Goal: Information Seeking & Learning: Learn about a topic

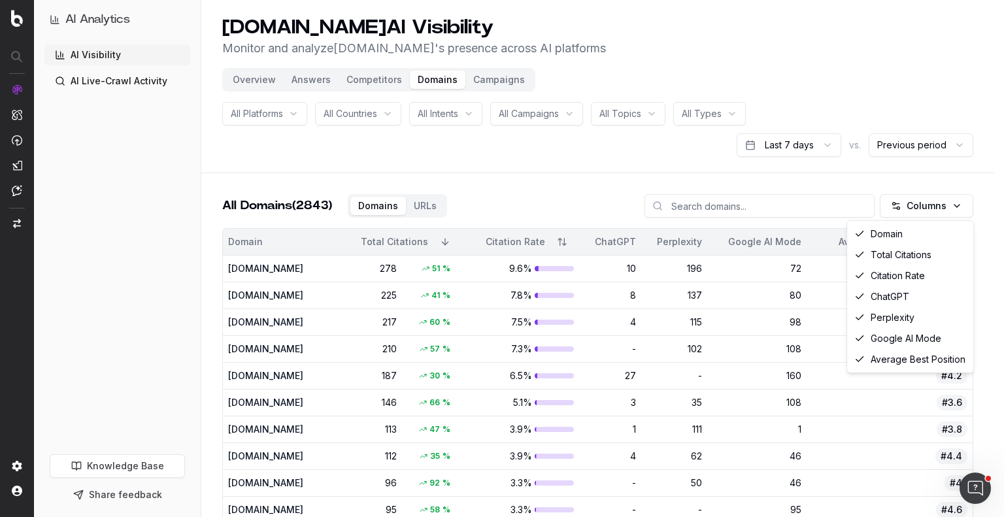
click at [931, 205] on html "AI Analytics AI Visibility AI Live-Crawl Activity Knowledge Base Share feedback…" at bounding box center [502, 258] width 1004 height 517
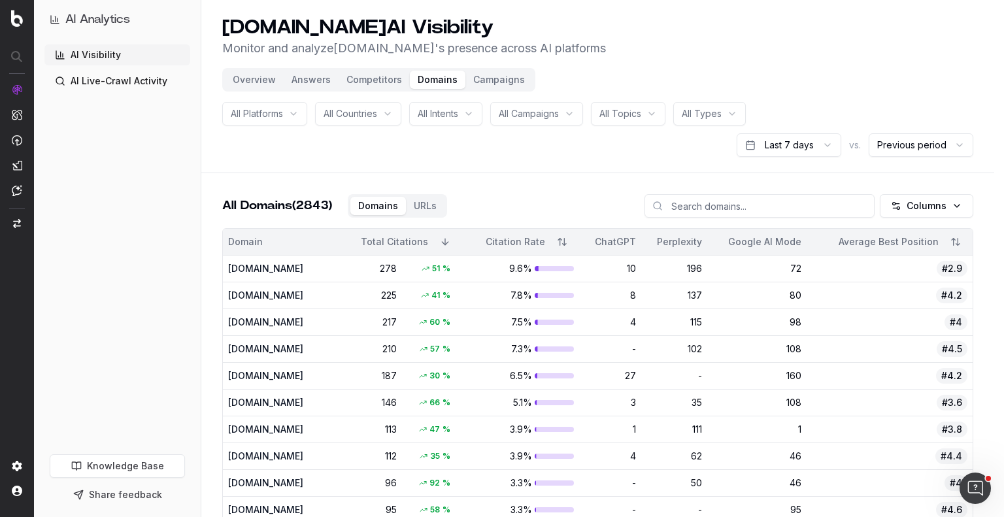
click at [583, 156] on html "AI Analytics AI Visibility AI Live-Crawl Activity Knowledge Base Share feedback…" at bounding box center [502, 258] width 1004 height 517
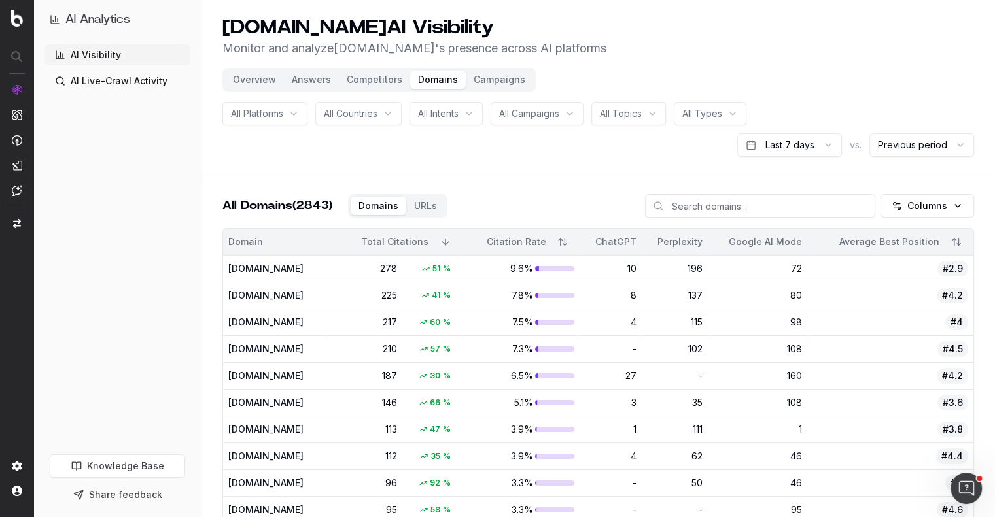
click at [370, 78] on button "Competitors" at bounding box center [374, 80] width 71 height 18
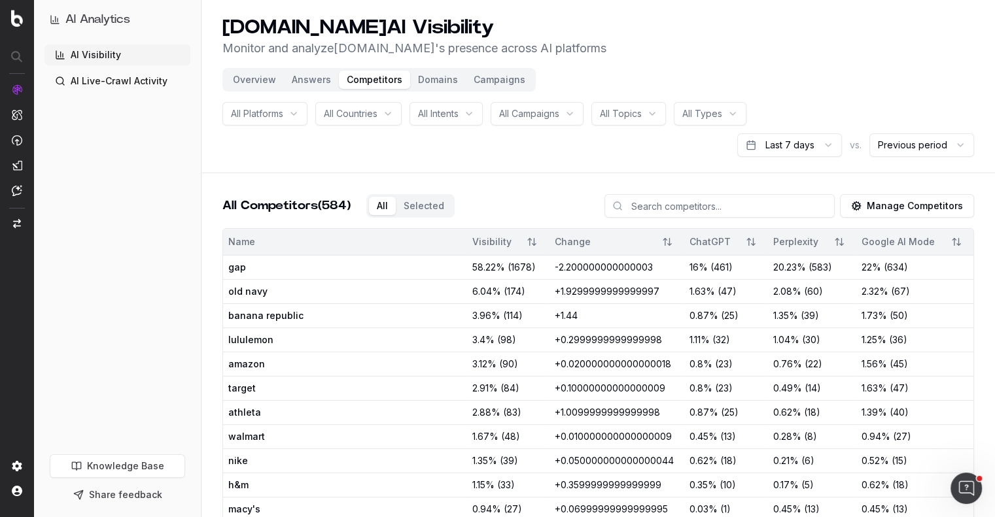
click at [284, 106] on div "All Platforms" at bounding box center [264, 114] width 85 height 24
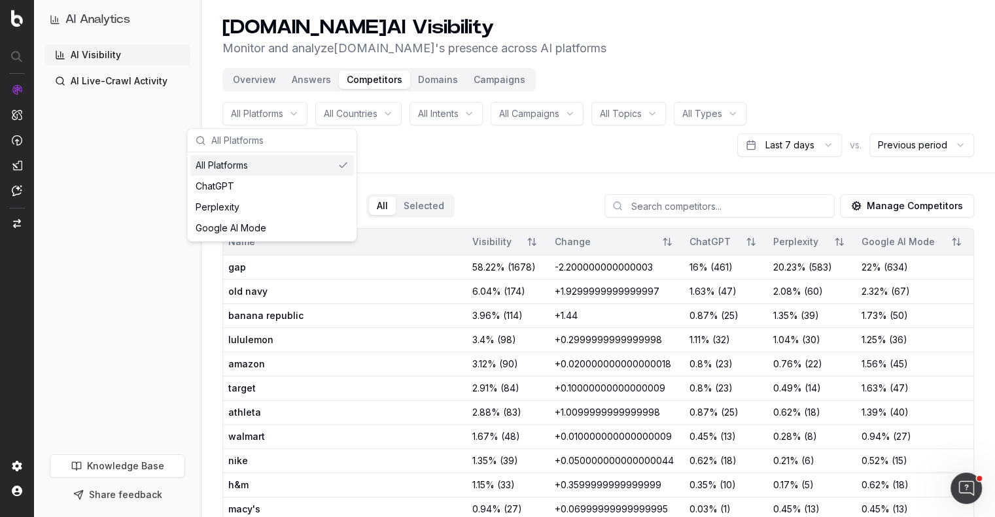
click at [457, 148] on div "All Platforms All Countries All Intents All Campaigns All Topics All Types Last…" at bounding box center [597, 129] width 751 height 55
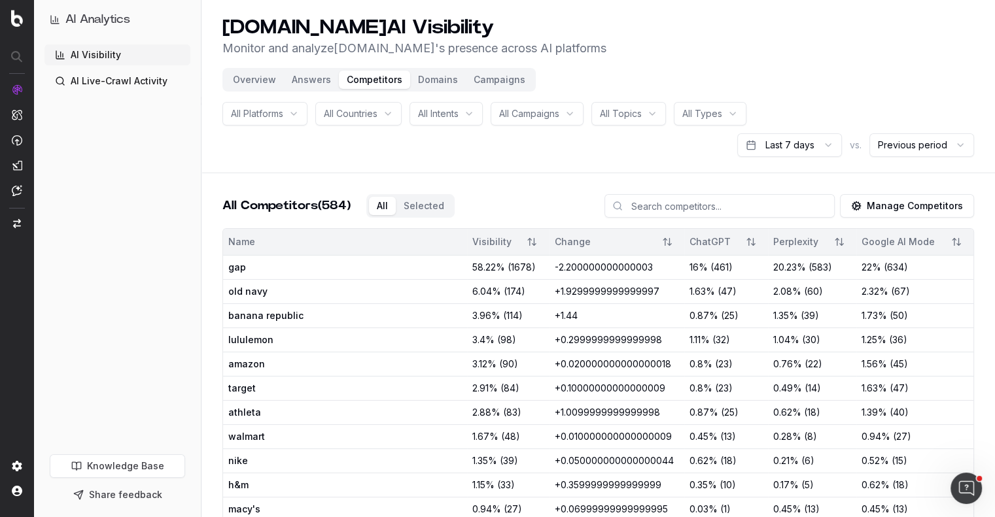
click at [472, 114] on div "All Intents" at bounding box center [445, 114] width 73 height 24
click at [566, 117] on div "All Campaigns" at bounding box center [536, 114] width 93 height 24
click at [423, 145] on div "All Platforms All Countries All Intents All Campaigns All Topics All Types Last…" at bounding box center [597, 129] width 751 height 55
click at [657, 109] on div "All Topics" at bounding box center [628, 114] width 75 height 24
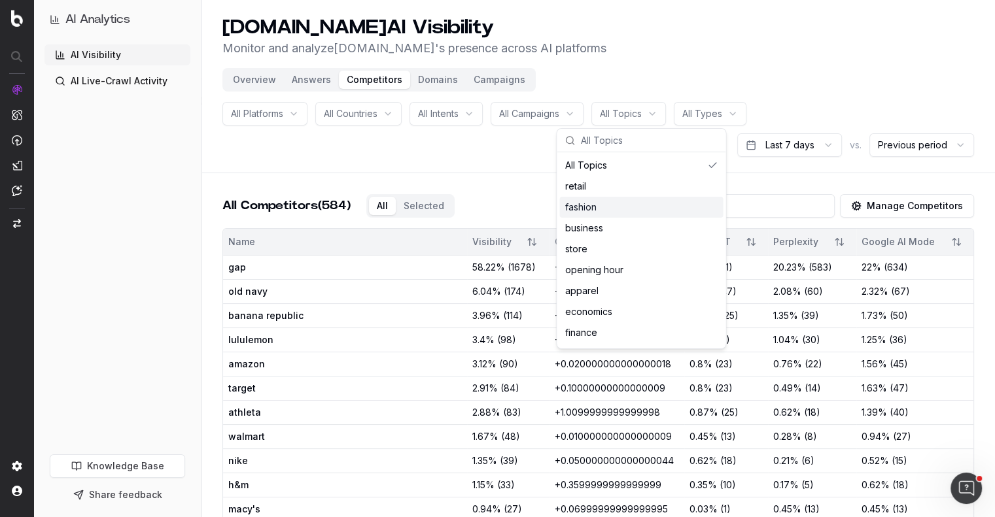
click at [588, 207] on div "fashion" at bounding box center [640, 207] width 163 height 21
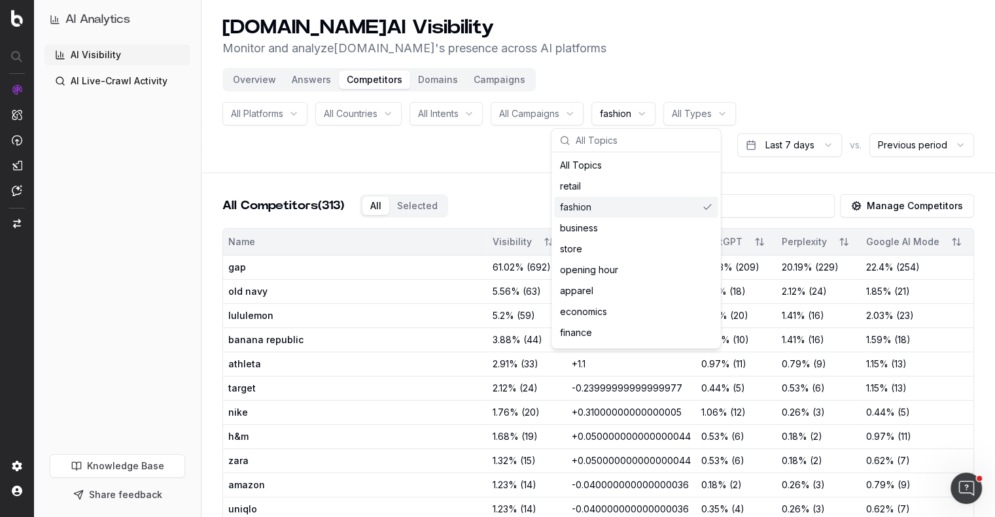
click at [481, 159] on header "[DOMAIN_NAME] AI Visibility Monitor and analyze [DOMAIN_NAME] 's presence acros…" at bounding box center [597, 86] width 793 height 173
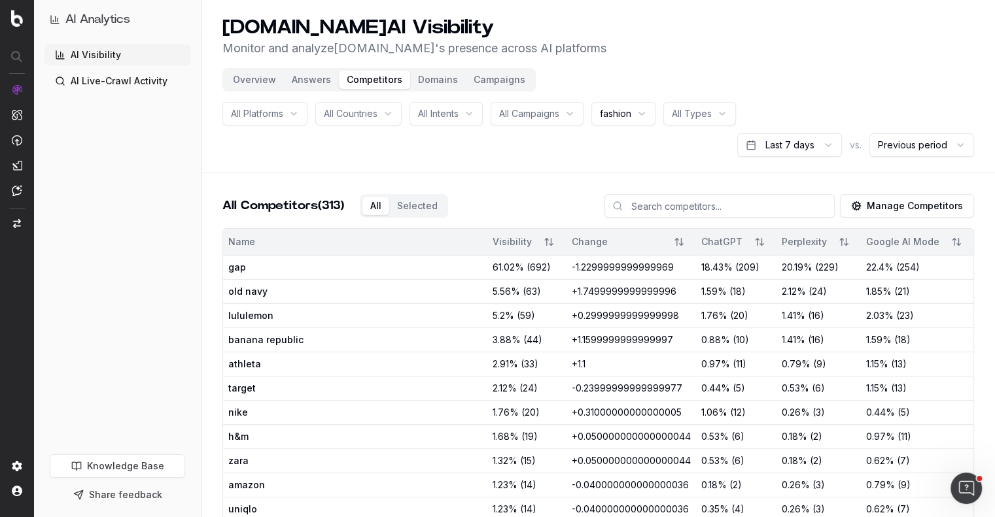
click at [266, 77] on button "Overview" at bounding box center [254, 80] width 59 height 18
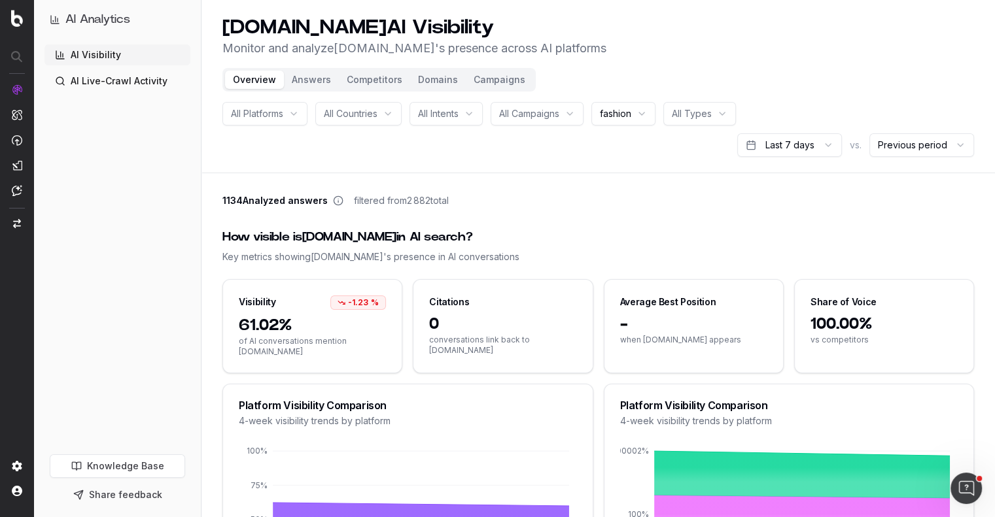
click at [307, 80] on button "Answers" at bounding box center [311, 80] width 55 height 18
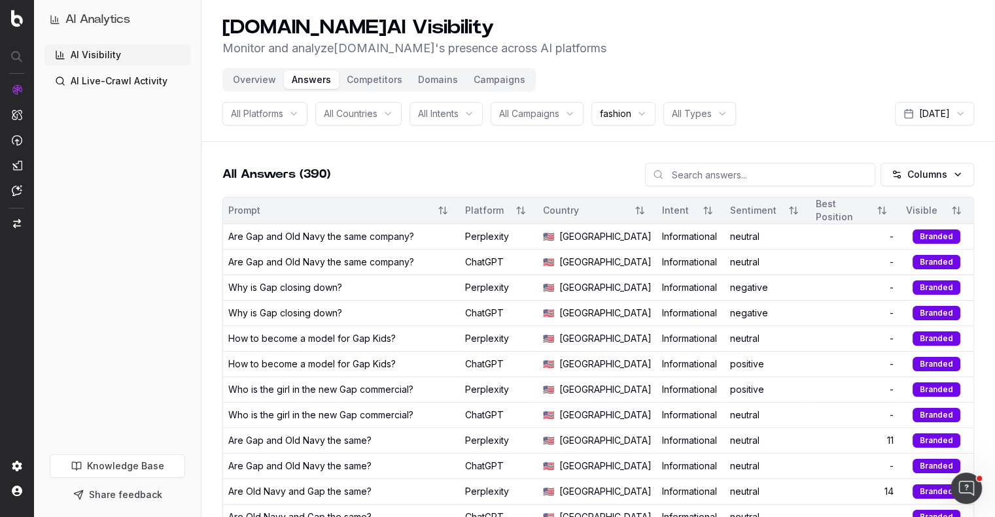
click at [379, 81] on button "Competitors" at bounding box center [374, 80] width 71 height 18
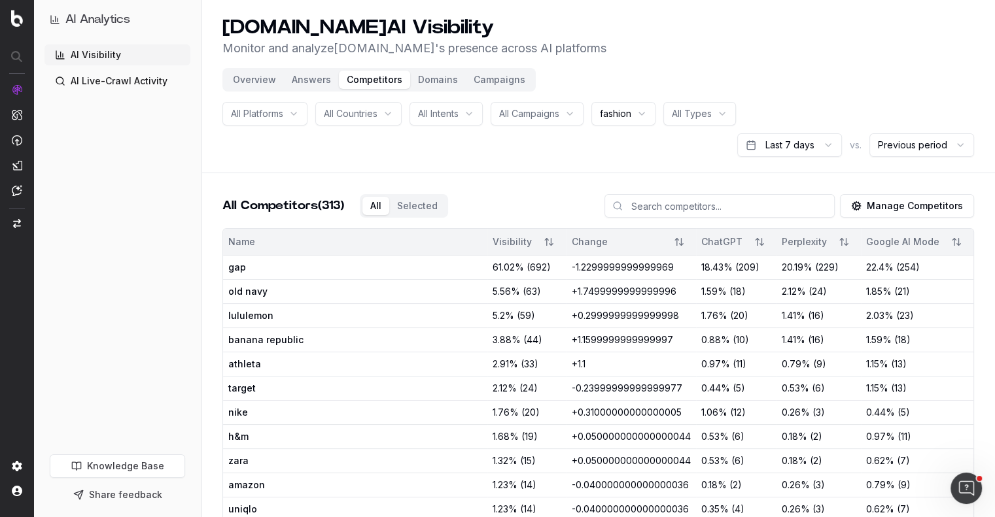
click at [261, 78] on button "Overview" at bounding box center [254, 80] width 59 height 18
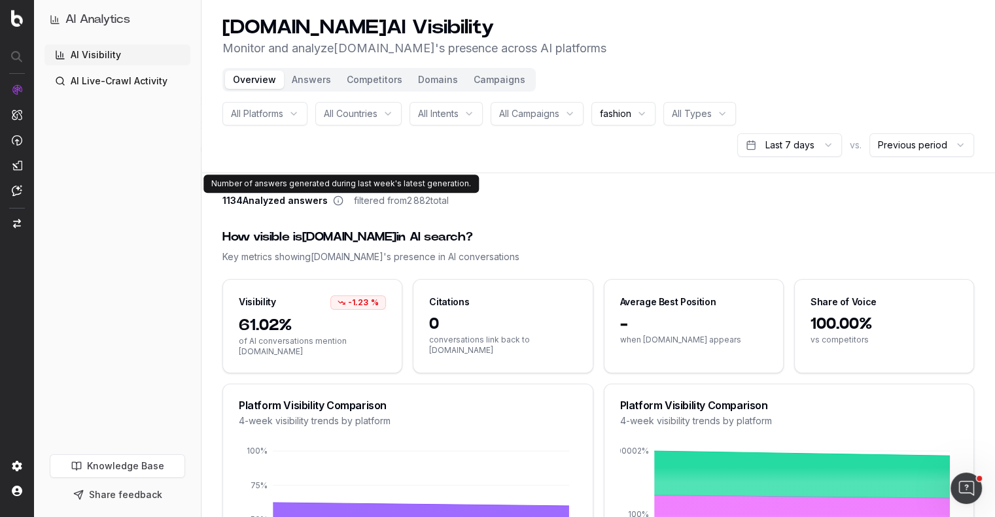
click at [333, 201] on icon at bounding box center [338, 201] width 10 height 10
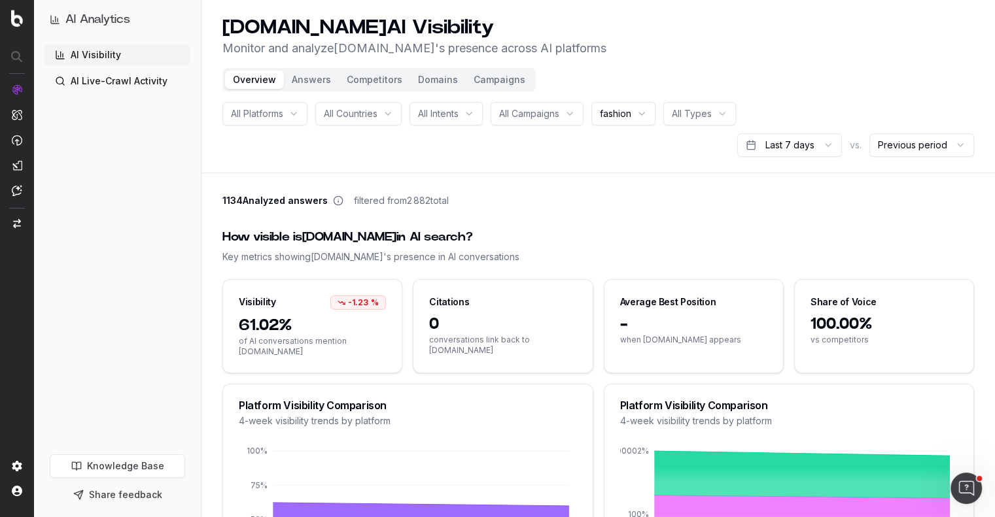
click at [336, 200] on icon at bounding box center [338, 201] width 10 height 10
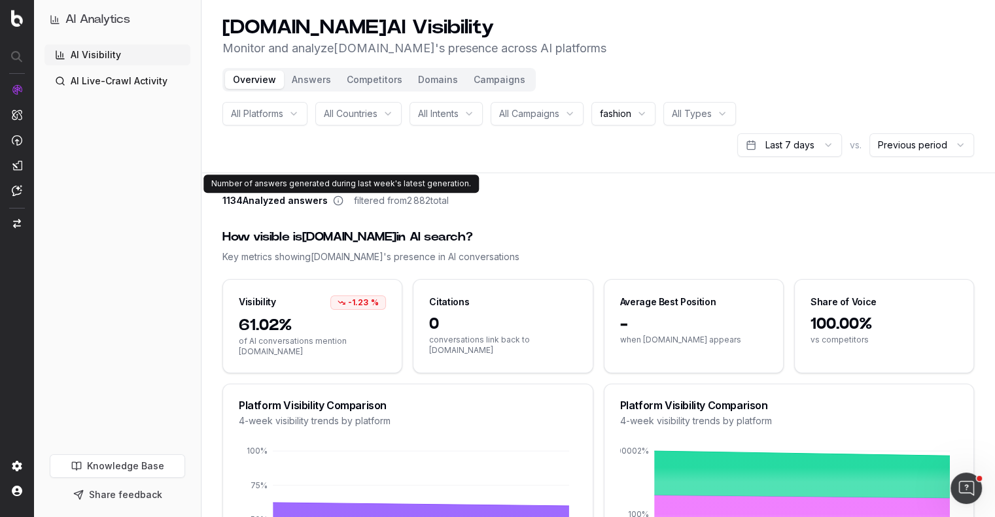
click at [335, 198] on icon at bounding box center [338, 201] width 10 height 10
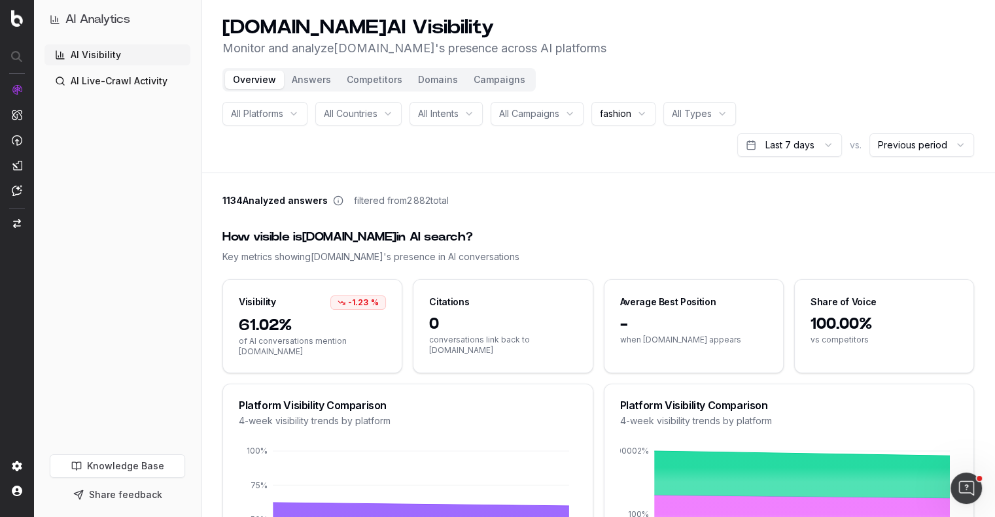
click at [335, 198] on icon at bounding box center [338, 201] width 10 height 10
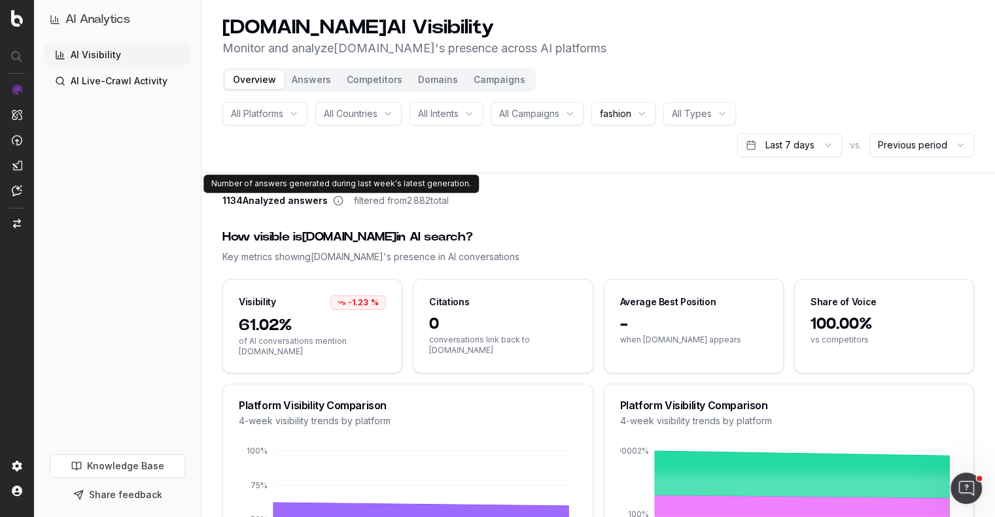
click at [335, 197] on icon at bounding box center [338, 201] width 10 height 10
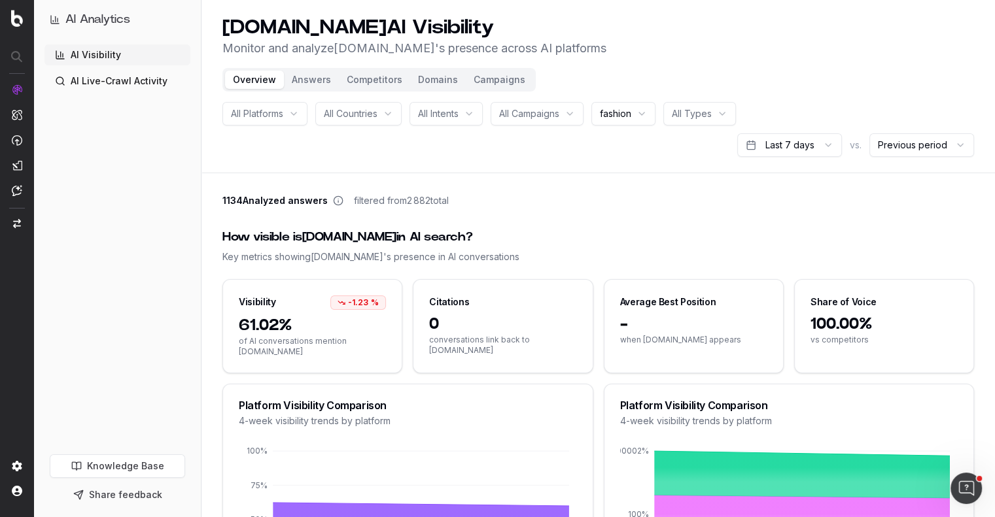
click at [335, 197] on icon at bounding box center [338, 201] width 10 height 10
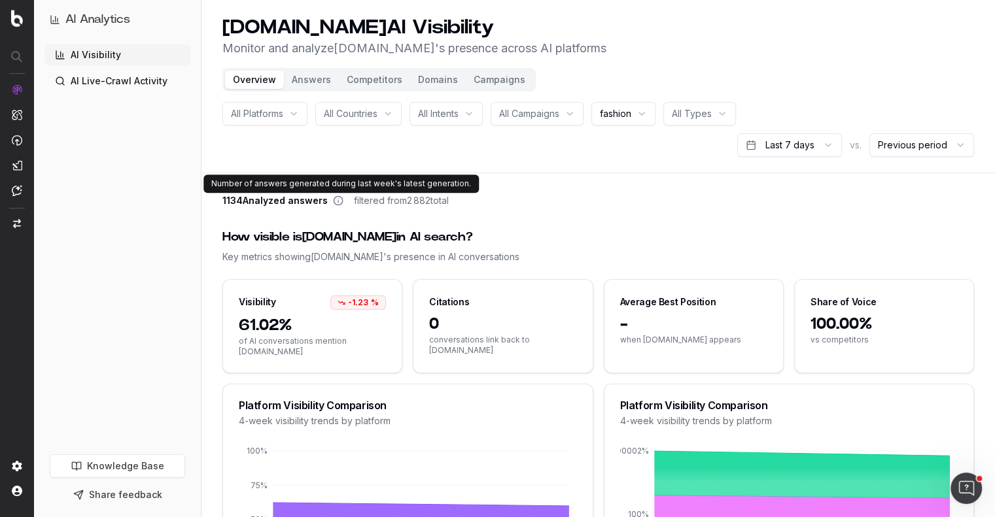
click at [336, 198] on icon at bounding box center [338, 201] width 10 height 10
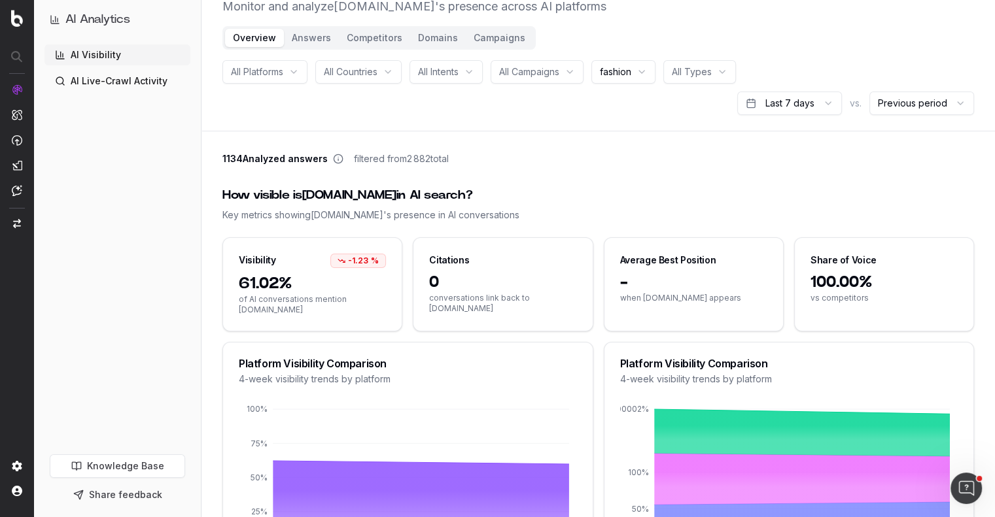
scroll to position [41, 0]
click at [120, 75] on link "AI Live-Crawl Activity" at bounding box center [117, 81] width 146 height 21
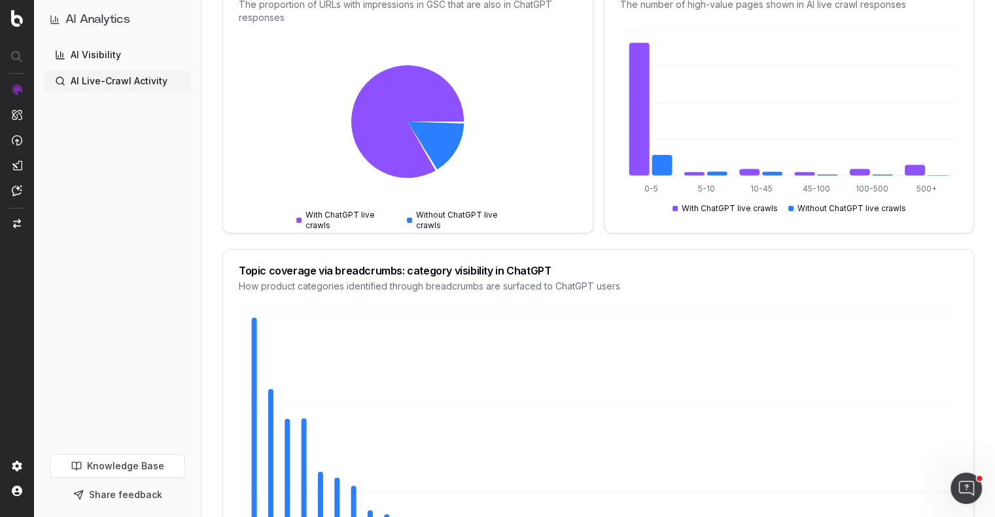
scroll to position [298, 0]
